Goal: Task Accomplishment & Management: Complete application form

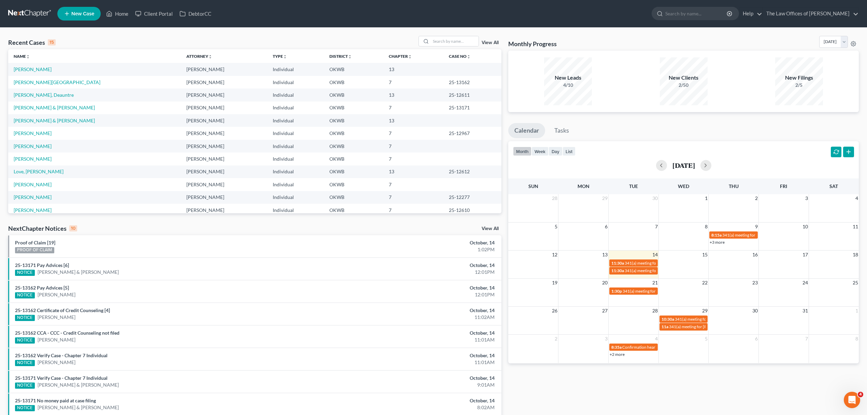
click at [71, 11] on span "New Case" at bounding box center [82, 13] width 23 height 5
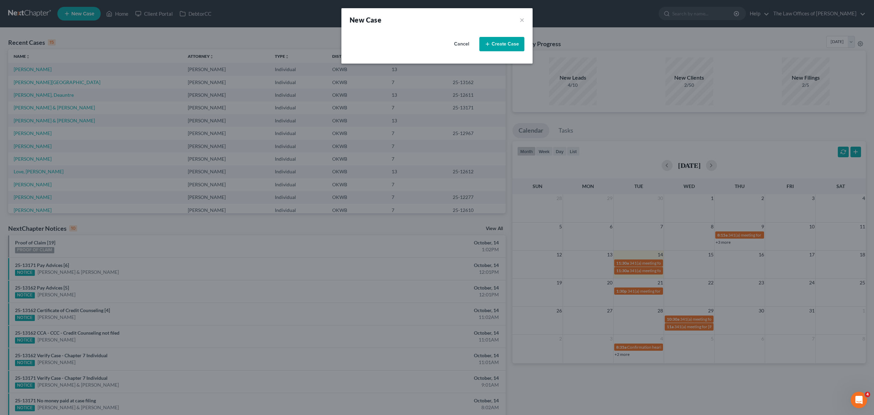
select select "65"
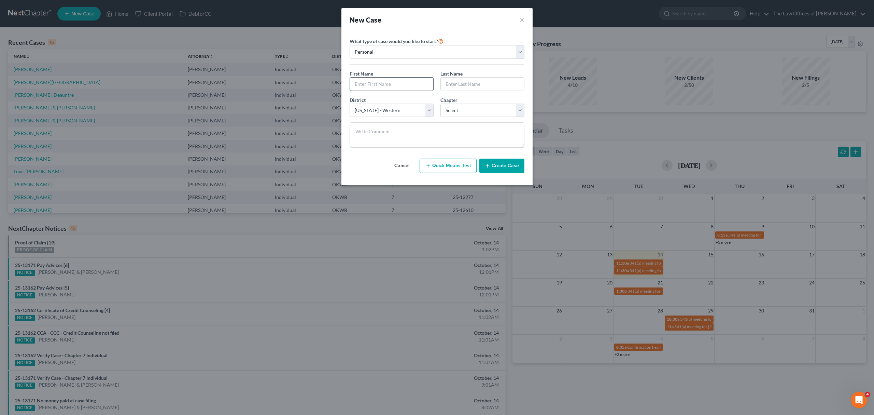
drag, startPoint x: 361, startPoint y: 81, endPoint x: 357, endPoint y: 82, distance: 4.2
click at [361, 81] on input "text" at bounding box center [391, 84] width 83 height 13
type input "[PERSON_NAME]"
click at [467, 111] on select "Select 7 11 12 13" at bounding box center [483, 110] width 84 height 14
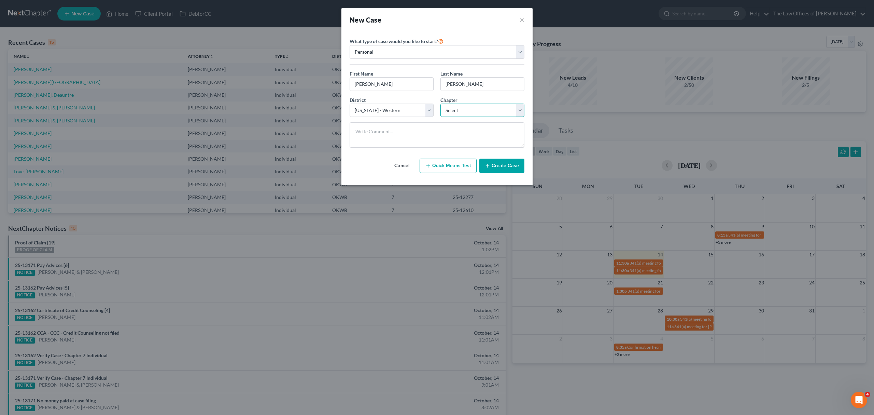
select select "3"
click at [441, 104] on select "Select 7 11 12 13" at bounding box center [483, 110] width 84 height 14
click at [482, 169] on button "Create Case" at bounding box center [501, 165] width 45 height 14
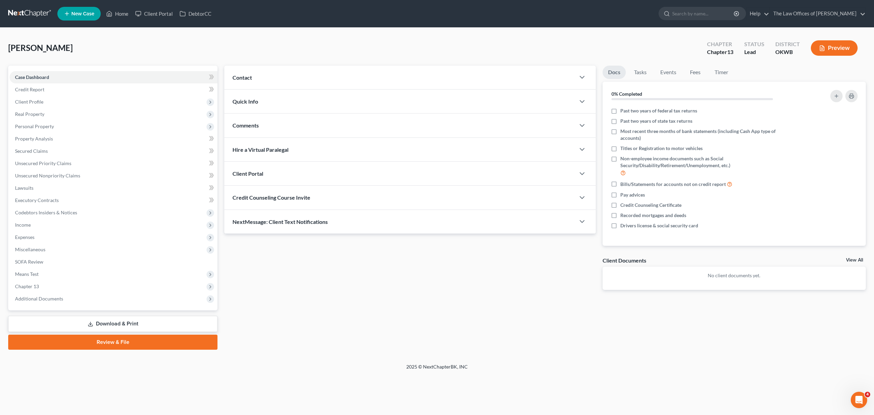
click at [249, 74] on span "Contact" at bounding box center [242, 77] width 19 height 6
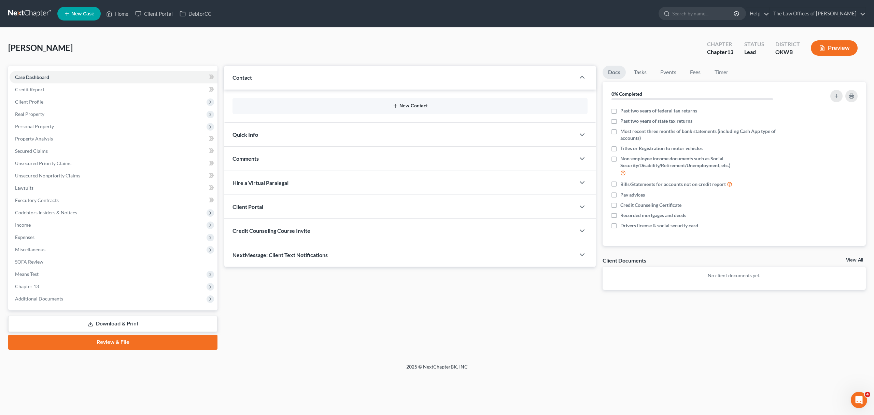
click at [396, 107] on icon "button" at bounding box center [395, 105] width 5 height 5
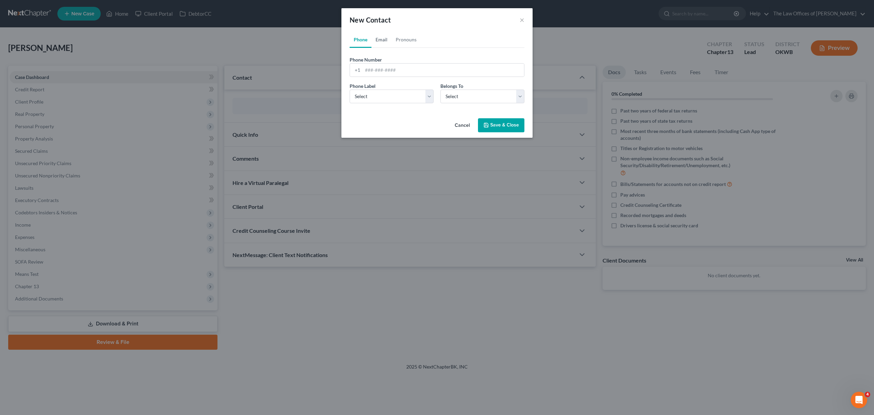
click at [383, 40] on link "Email" at bounding box center [382, 39] width 20 height 16
click at [377, 67] on input "email" at bounding box center [444, 70] width 162 height 13
type input "[EMAIL_ADDRESS][DOMAIN_NAME]"
click at [364, 96] on select "Select Home Work Other" at bounding box center [392, 96] width 84 height 14
select select "1"
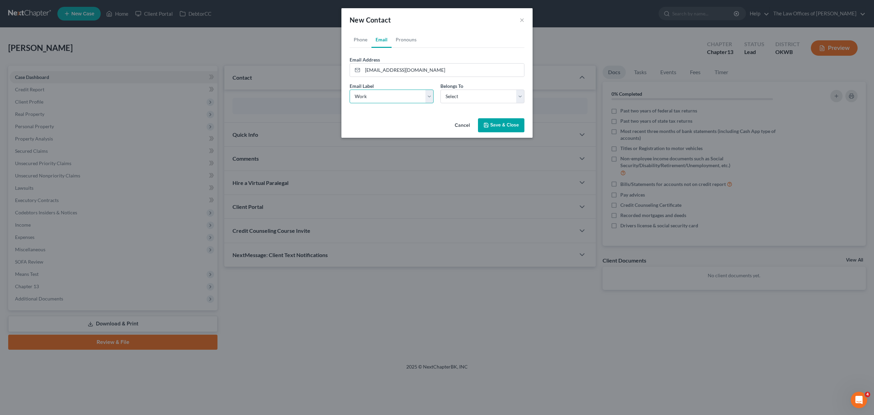
click at [350, 89] on select "Select Home Work Other" at bounding box center [392, 96] width 84 height 14
click at [502, 92] on select "Select Client Other" at bounding box center [483, 96] width 84 height 14
select select "0"
click at [441, 89] on select "Select Client Other" at bounding box center [483, 96] width 84 height 14
click at [406, 98] on select "Select Home Work Other" at bounding box center [392, 96] width 84 height 14
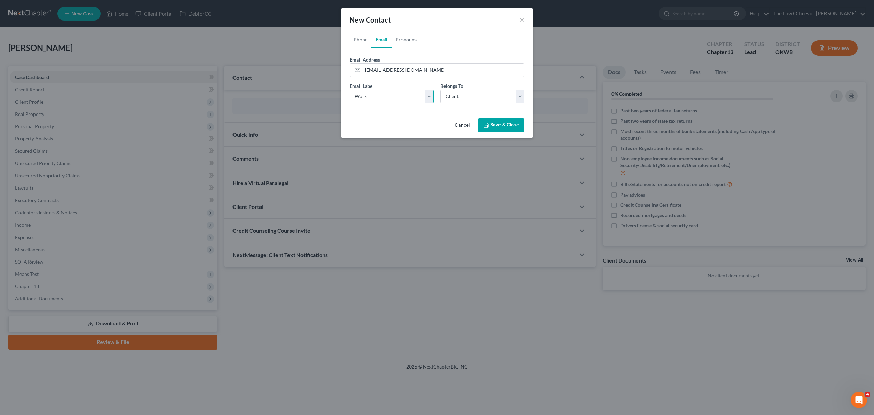
select select "2"
click at [350, 89] on select "Select Home Work Other" at bounding box center [392, 96] width 84 height 14
click at [487, 123] on icon "button" at bounding box center [486, 124] width 5 height 5
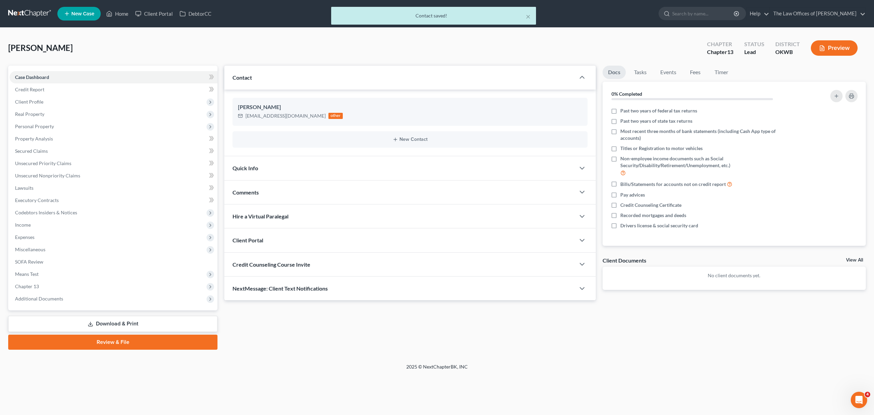
click at [324, 240] on div "Client Portal" at bounding box center [399, 240] width 351 height 24
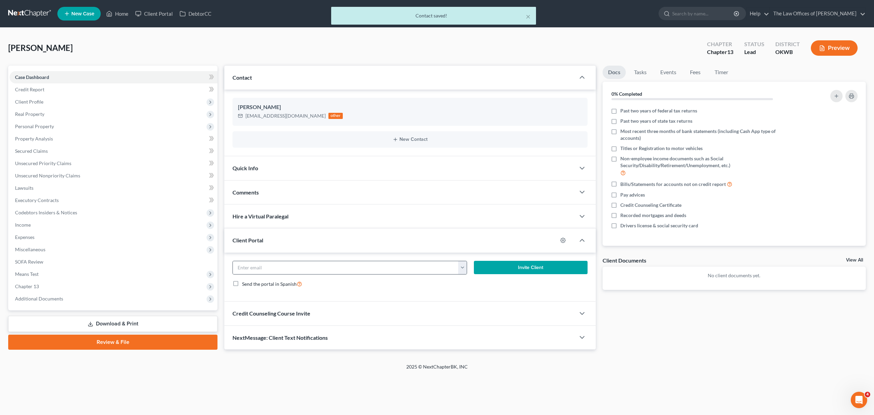
click at [462, 264] on button "button" at bounding box center [462, 267] width 9 height 13
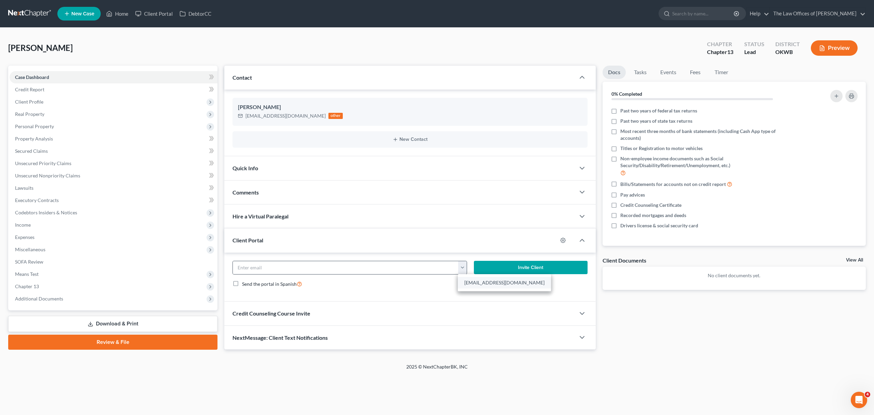
click at [474, 279] on link "[EMAIL_ADDRESS][DOMAIN_NAME]" at bounding box center [504, 283] width 93 height 12
type input "[EMAIL_ADDRESS][DOMAIN_NAME]"
click at [497, 268] on button "Invite Client" at bounding box center [531, 268] width 114 height 14
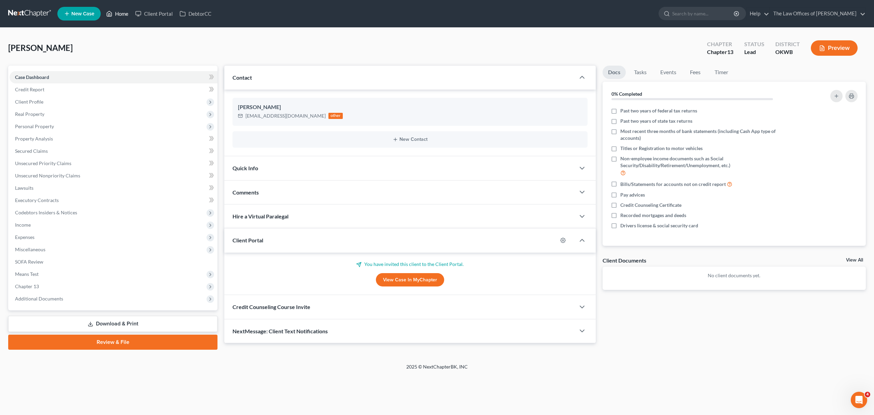
click at [117, 9] on link "Home" at bounding box center [117, 14] width 29 height 12
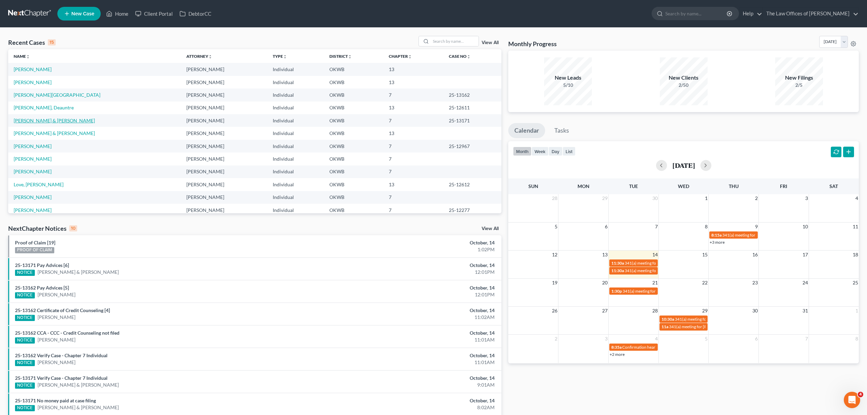
click at [45, 123] on link "[PERSON_NAME] & [PERSON_NAME]" at bounding box center [54, 120] width 81 height 6
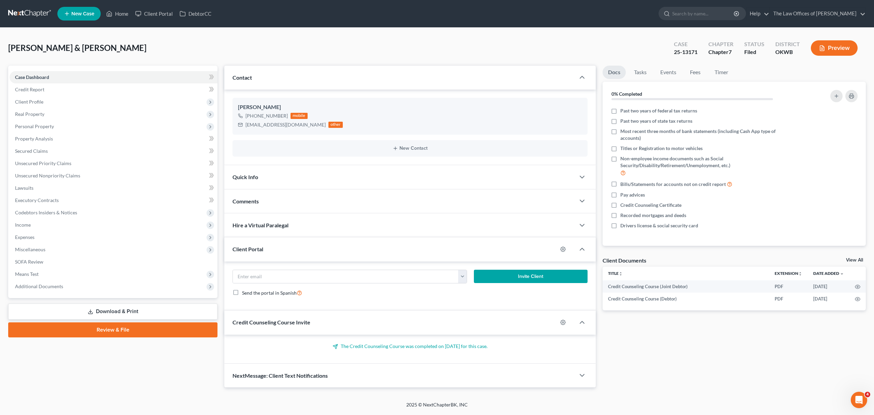
click at [92, 310] on icon at bounding box center [90, 311] width 5 height 5
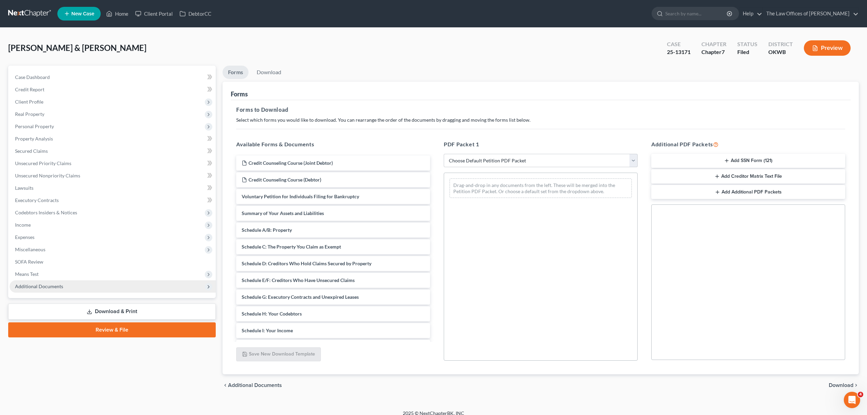
click at [68, 282] on span "Additional Documents" at bounding box center [113, 286] width 206 height 12
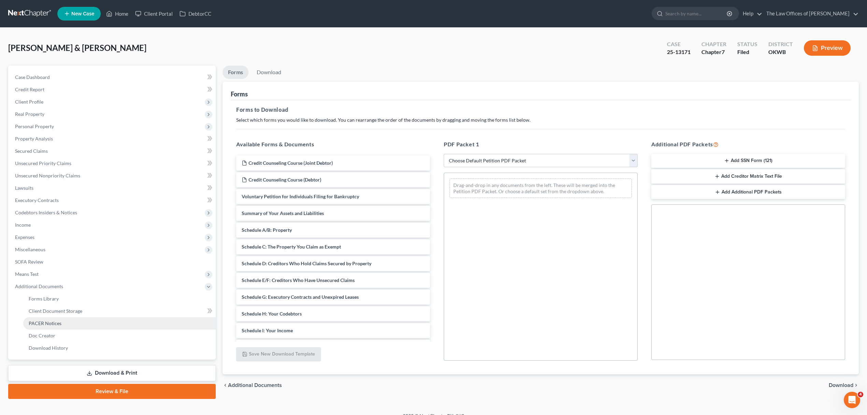
click at [52, 323] on span "PACER Notices" at bounding box center [45, 323] width 33 height 6
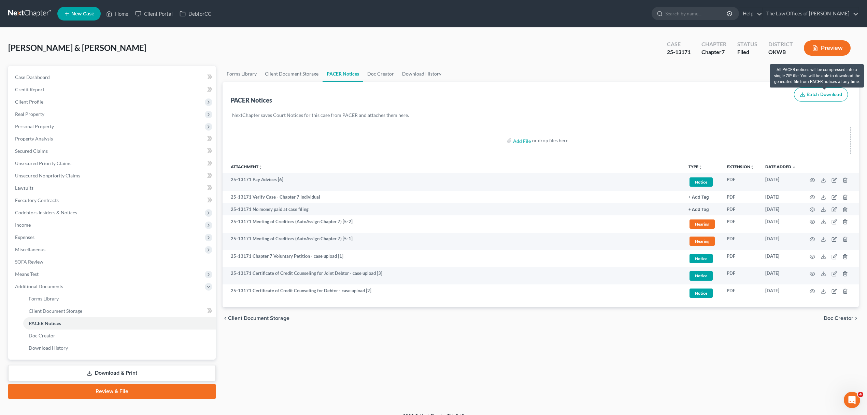
click at [817, 94] on span "Batch Download" at bounding box center [825, 95] width 36 height 6
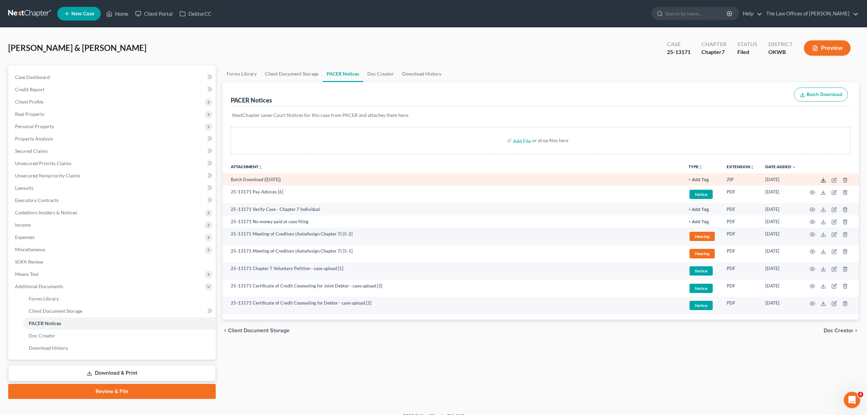
click at [821, 178] on icon at bounding box center [823, 179] width 5 height 5
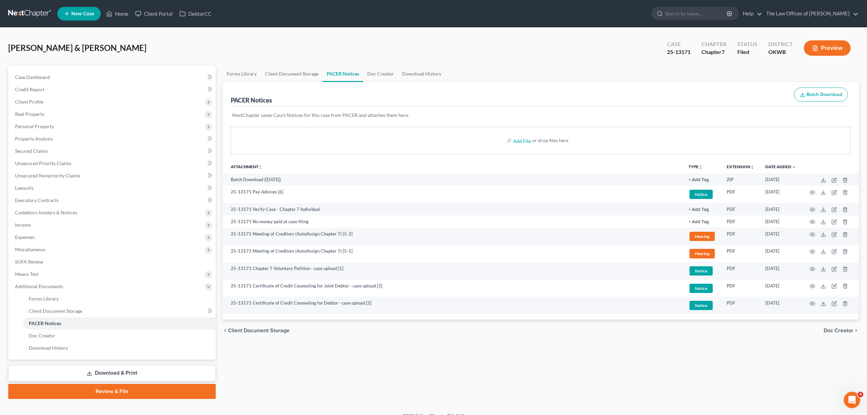
click at [162, 384] on link "Review & File" at bounding box center [112, 391] width 208 height 15
